Goal: Task Accomplishment & Management: Manage account settings

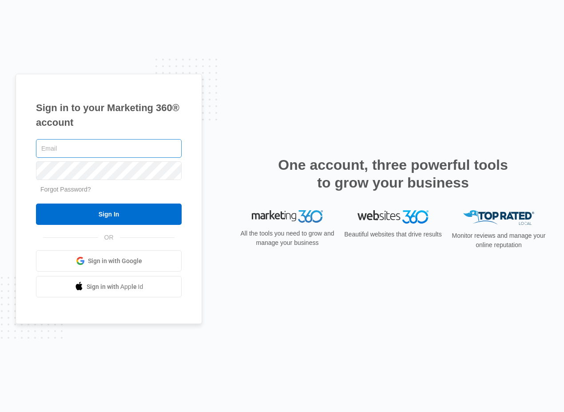
click at [102, 150] on input "text" at bounding box center [109, 148] width 146 height 19
type input "[EMAIL_ADDRESS][DOMAIN_NAME]"
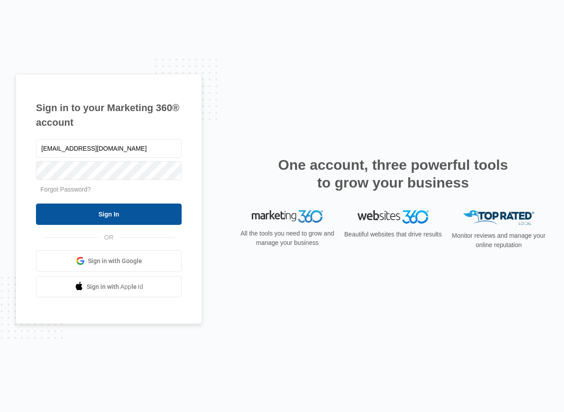
click at [113, 215] on input "Sign In" at bounding box center [109, 213] width 146 height 21
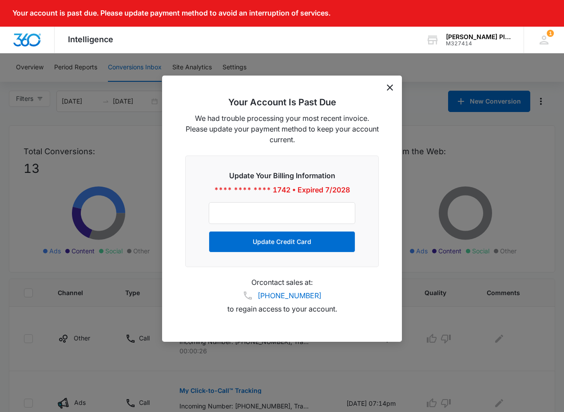
click at [391, 85] on icon "dismiss this dialog" at bounding box center [390, 87] width 6 height 6
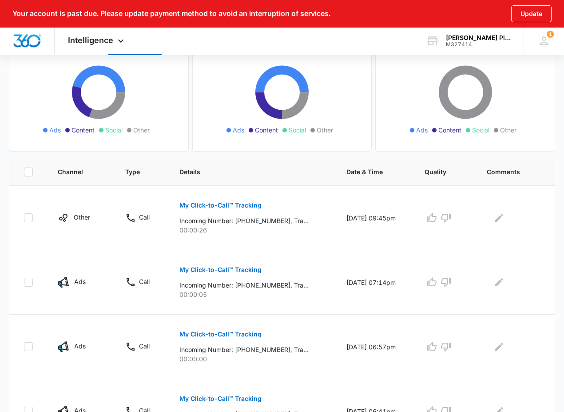
scroll to position [126, 0]
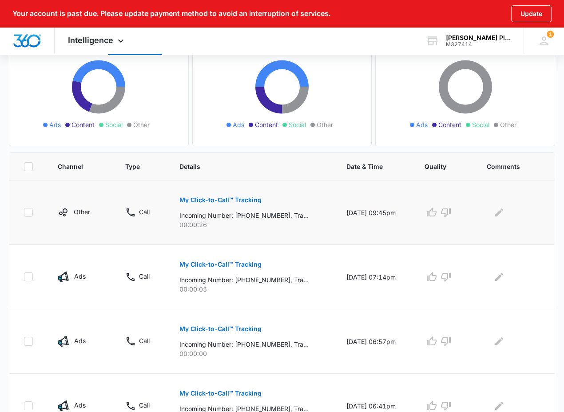
click at [213, 197] on p "My Click-to-Call™ Tracking" at bounding box center [220, 200] width 82 height 6
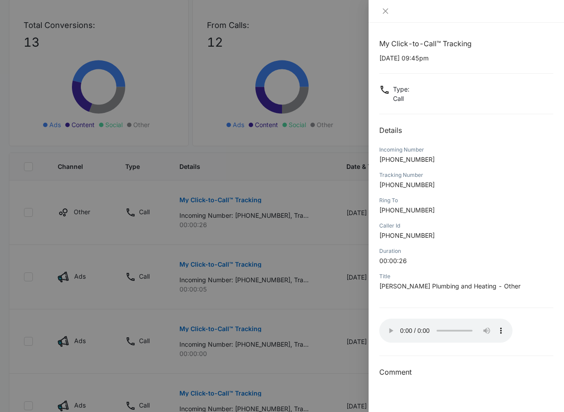
click at [271, 179] on div at bounding box center [282, 206] width 564 height 412
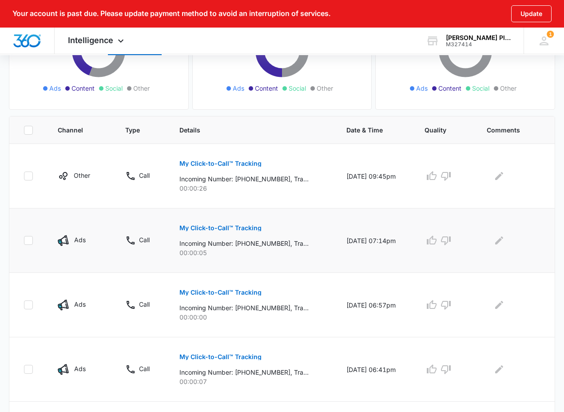
scroll to position [158, 0]
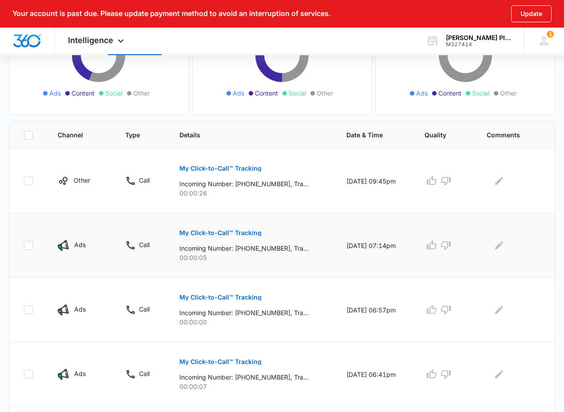
click at [145, 241] on p "Call" at bounding box center [144, 244] width 11 height 9
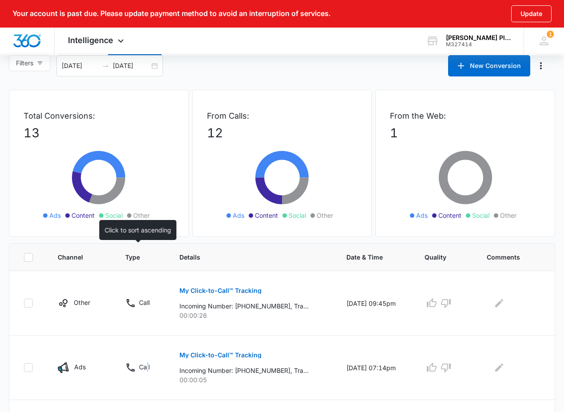
scroll to position [0, 0]
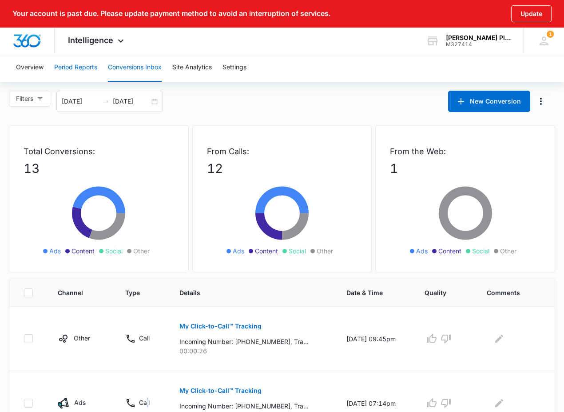
click at [70, 66] on button "Period Reports" at bounding box center [75, 67] width 43 height 28
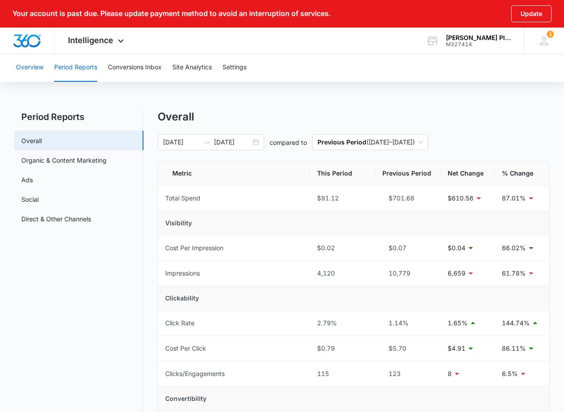
click at [36, 65] on button "Overview" at bounding box center [30, 67] width 28 height 28
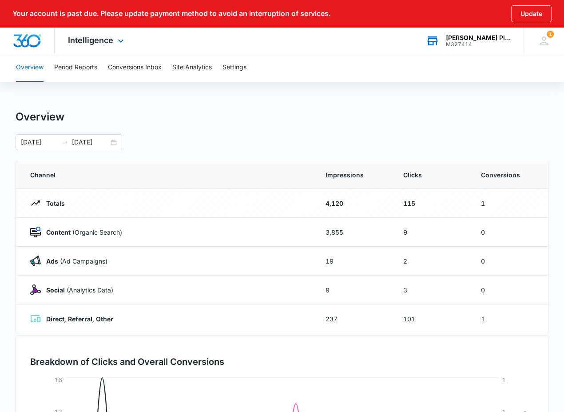
click at [459, 42] on div "M327414" at bounding box center [478, 44] width 65 height 6
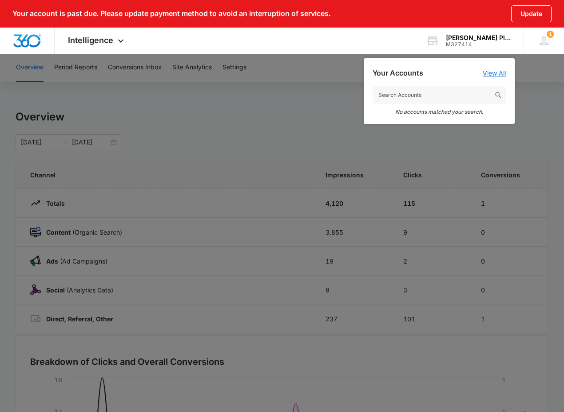
click at [496, 71] on link "View All" at bounding box center [494, 73] width 23 height 8
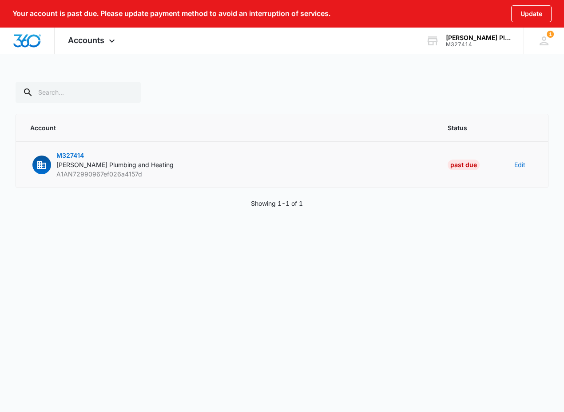
click at [517, 163] on button "Edit" at bounding box center [519, 164] width 11 height 9
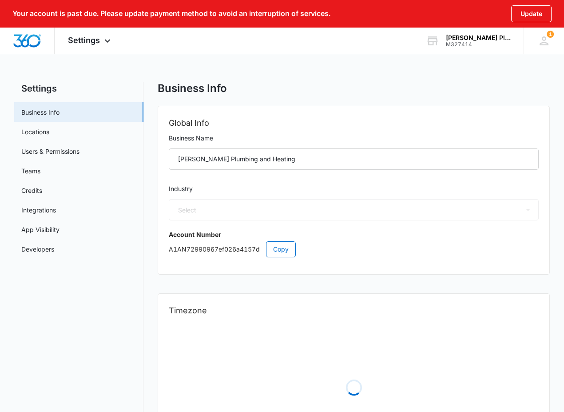
select select "8"
select select "US"
select select "America/Denver"
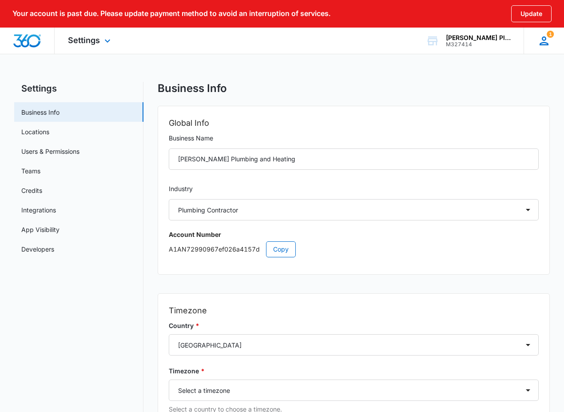
click at [549, 36] on span "1" at bounding box center [549, 34] width 7 height 7
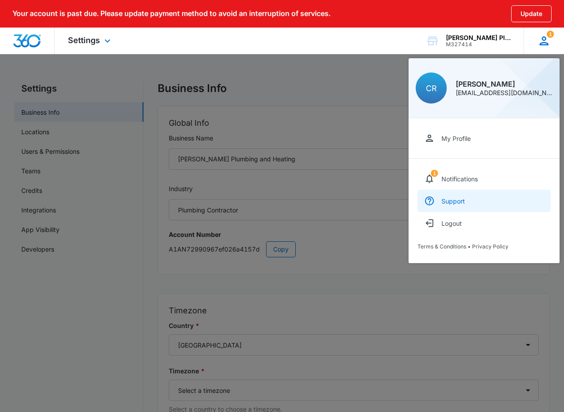
click at [461, 202] on div "Support" at bounding box center [453, 201] width 24 height 8
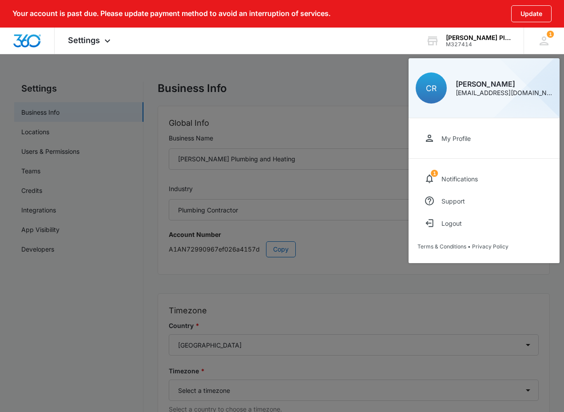
click at [466, 136] on div "My Profile" at bounding box center [455, 139] width 29 height 8
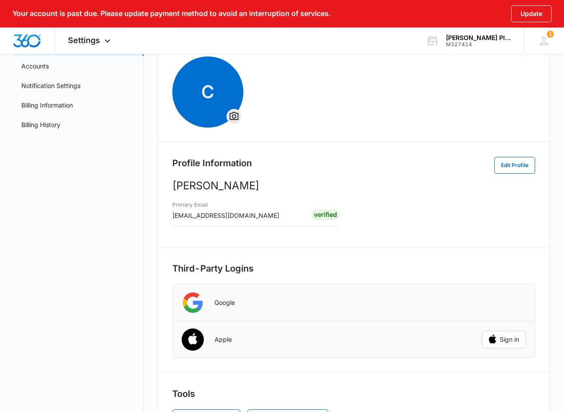
scroll to position [110, 0]
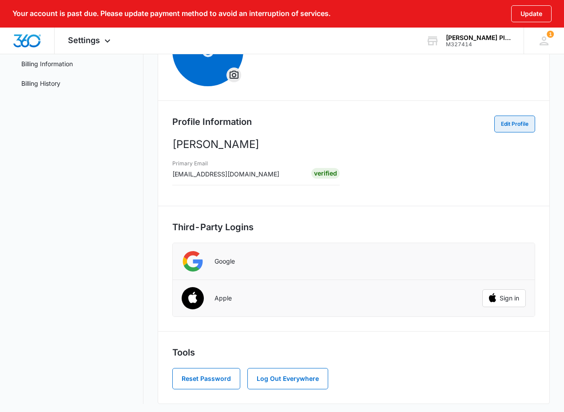
click at [511, 122] on button "Edit Profile" at bounding box center [514, 123] width 41 height 17
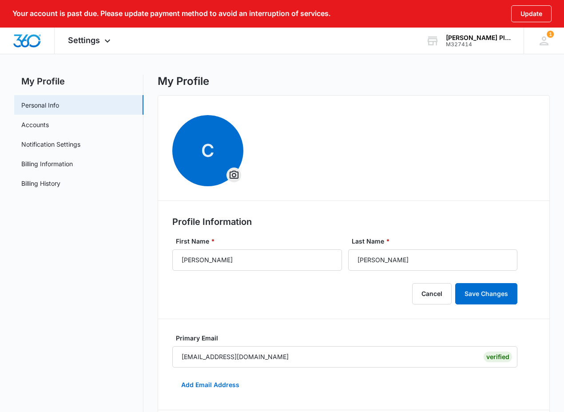
scroll to position [0, 0]
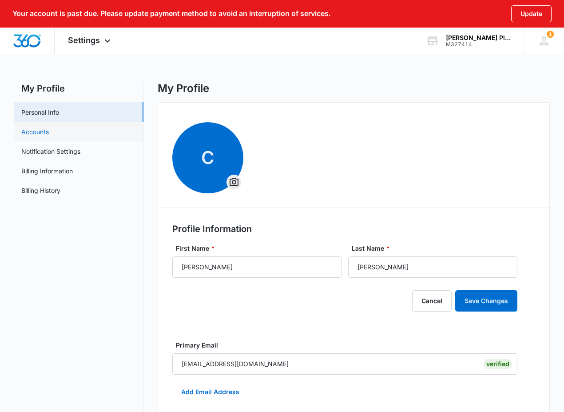
click at [47, 128] on link "Accounts" at bounding box center [35, 131] width 28 height 9
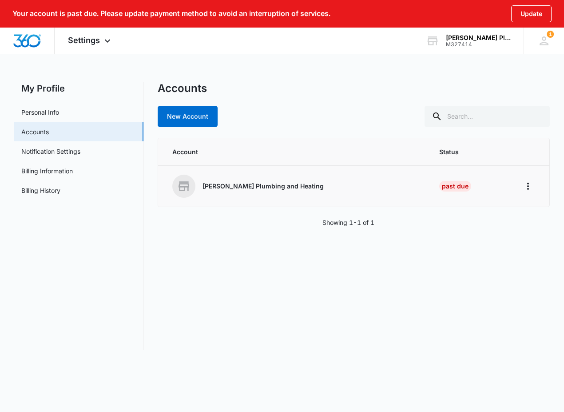
click at [215, 185] on p "[PERSON_NAME] Plumbing and Heating" at bounding box center [262, 186] width 121 height 9
click at [527, 186] on icon "Home" at bounding box center [528, 185] width 2 height 7
click at [502, 212] on div "Go to Dashboard" at bounding box center [488, 211] width 49 height 6
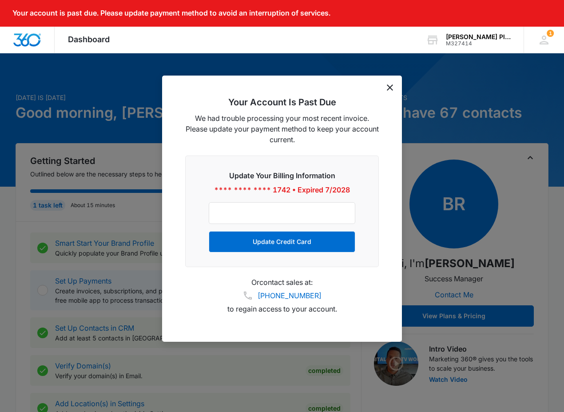
click at [390, 87] on icon "dismiss this dialog" at bounding box center [390, 87] width 6 height 6
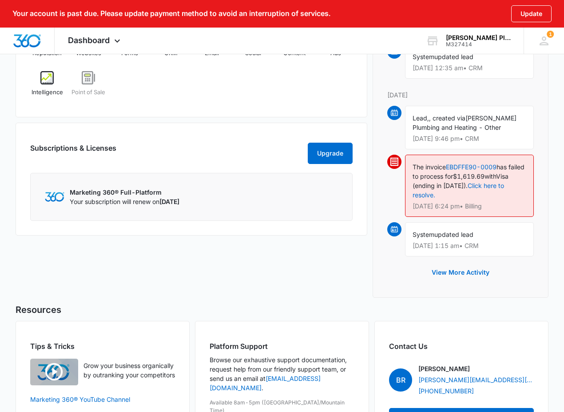
scroll to position [604, 0]
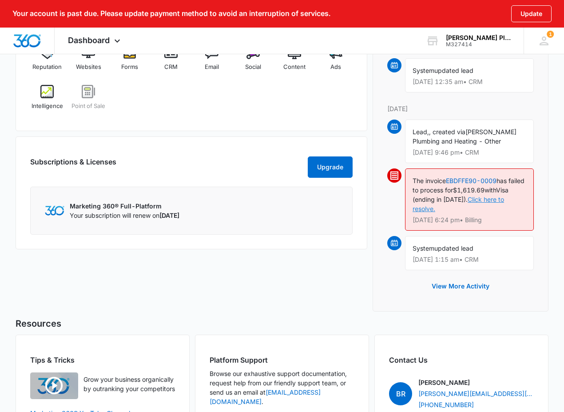
click at [496, 198] on link "Click here to resolve." at bounding box center [457, 203] width 91 height 17
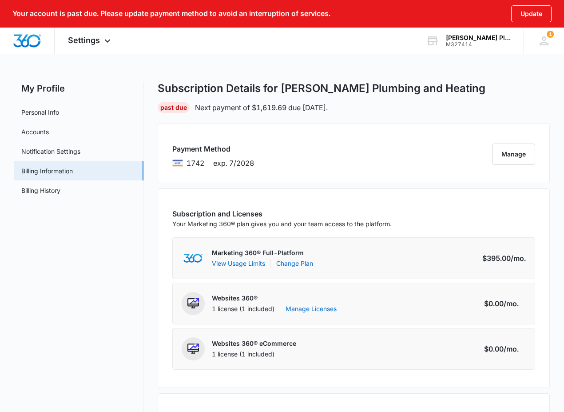
scroll to position [0, 0]
click at [51, 189] on link "Billing History" at bounding box center [40, 189] width 39 height 9
